Goal: Information Seeking & Learning: Learn about a topic

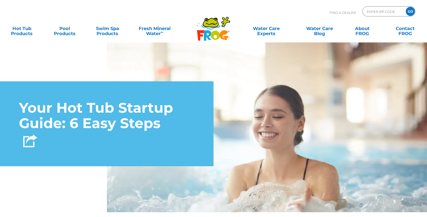
scroll to position [410, 0]
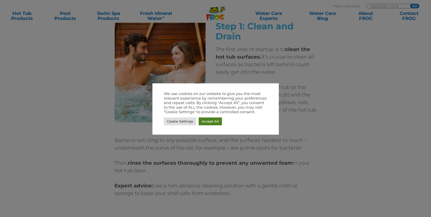
click at [206, 121] on link "Accept All" at bounding box center [209, 121] width 23 height 8
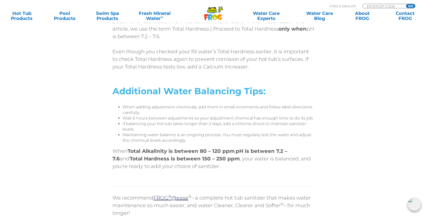
scroll to position [1467, 0]
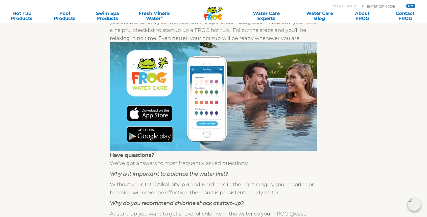
scroll to position [191, 0]
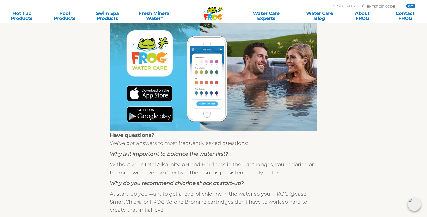
click at [381, 104] on section "Step 1. Drain and clean your hot tub and fill with fresh water. Test it with FR…" at bounding box center [213, 124] width 427 height 426
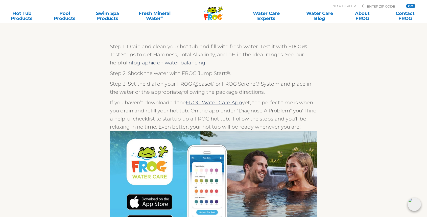
scroll to position [84, 0]
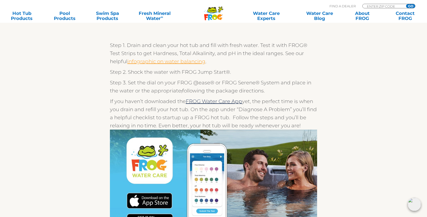
click at [174, 62] on link "infographic on water balancing" at bounding box center [166, 61] width 78 height 6
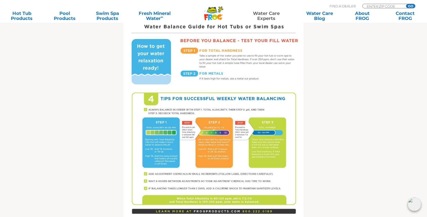
scroll to position [159, 0]
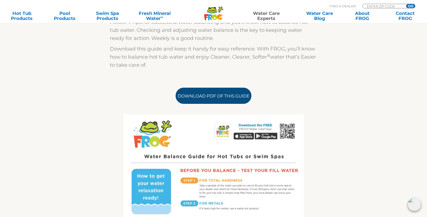
click at [233, 95] on link "Download PDF of this Guide" at bounding box center [213, 96] width 76 height 16
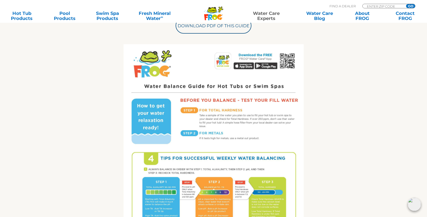
scroll to position [231, 0]
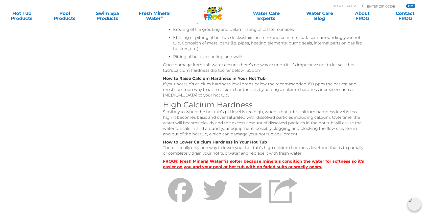
scroll to position [197, 0]
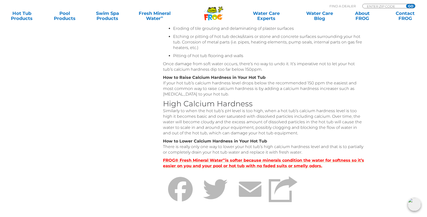
click at [257, 160] on strong "FROG® Fresh Mineral Water ∞ is softer because minerals condition the water for …" at bounding box center [263, 163] width 201 height 10
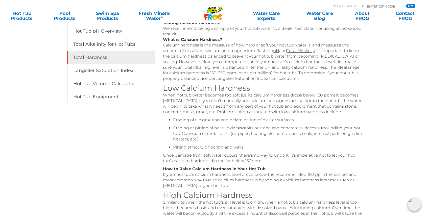
scroll to position [55, 0]
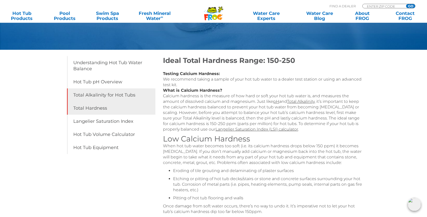
click at [135, 94] on link "Total Alkalinity for Hot Tubs" at bounding box center [111, 94] width 88 height 13
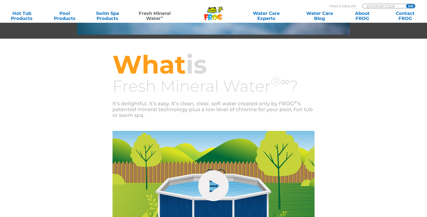
scroll to position [123, 0]
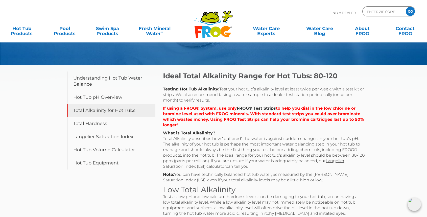
scroll to position [119, 0]
